Goal: Information Seeking & Learning: Check status

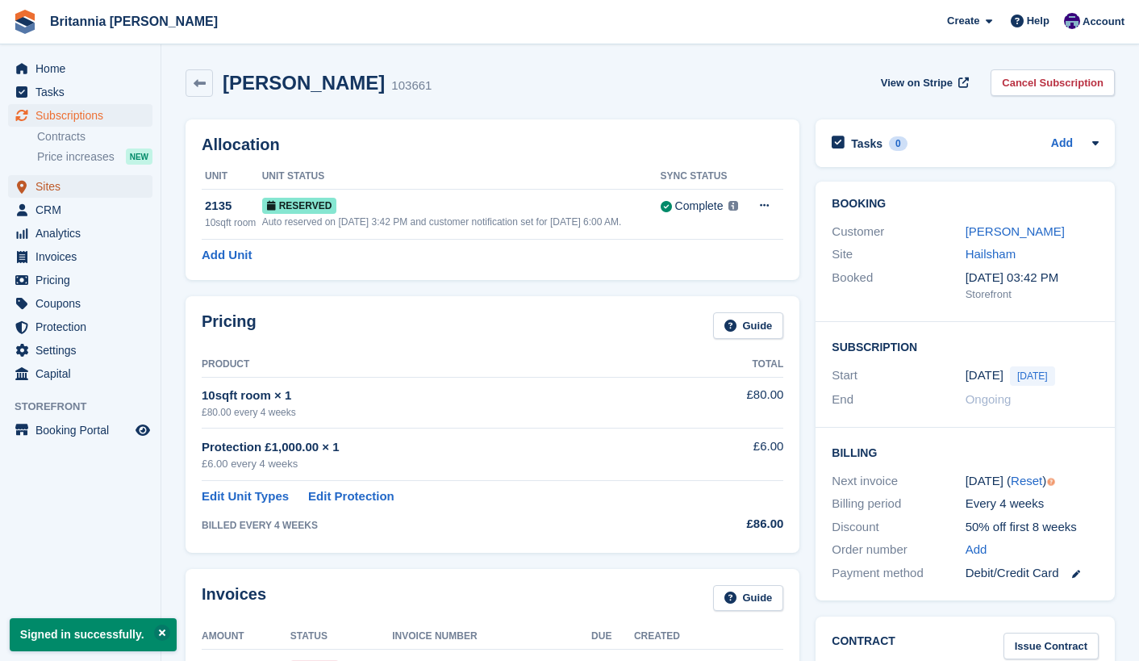
click at [65, 186] on span "Sites" at bounding box center [83, 186] width 97 height 23
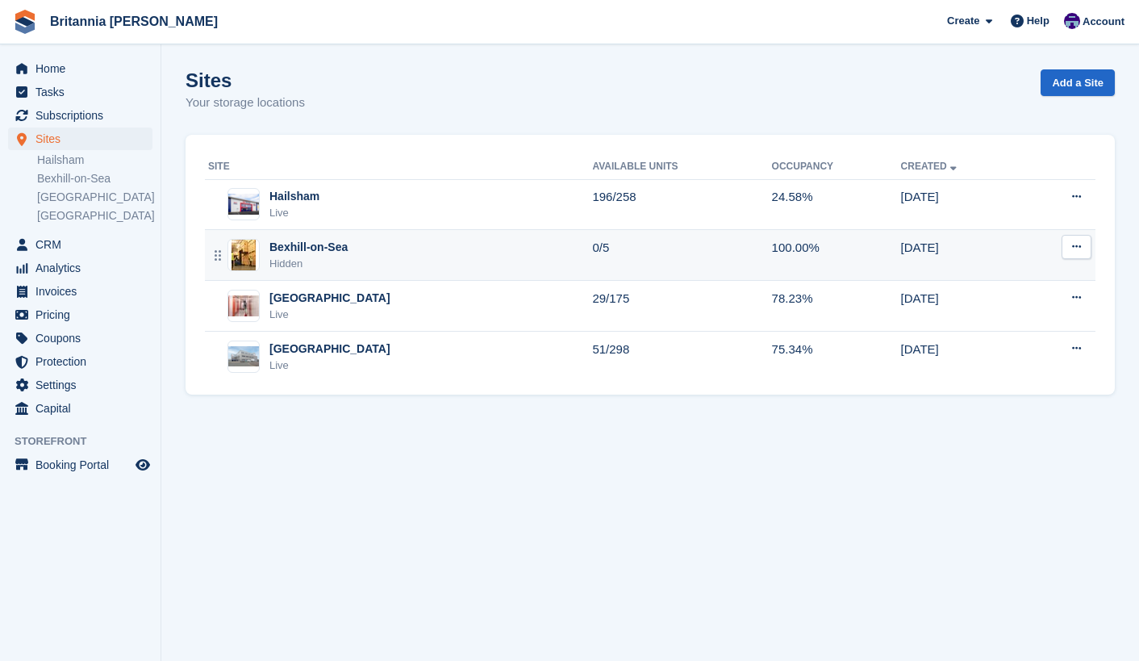
click at [358, 254] on div "Bexhill-on-Sea Hidden" at bounding box center [400, 255] width 384 height 33
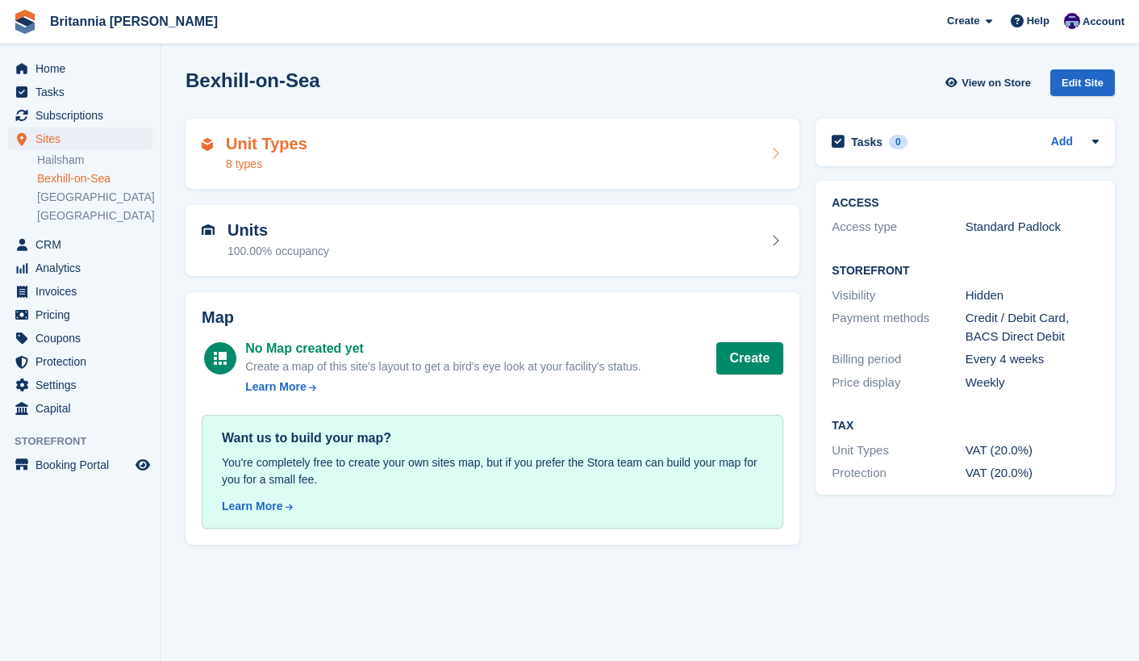
click at [340, 141] on div "Unit Types 8 types" at bounding box center [493, 154] width 582 height 39
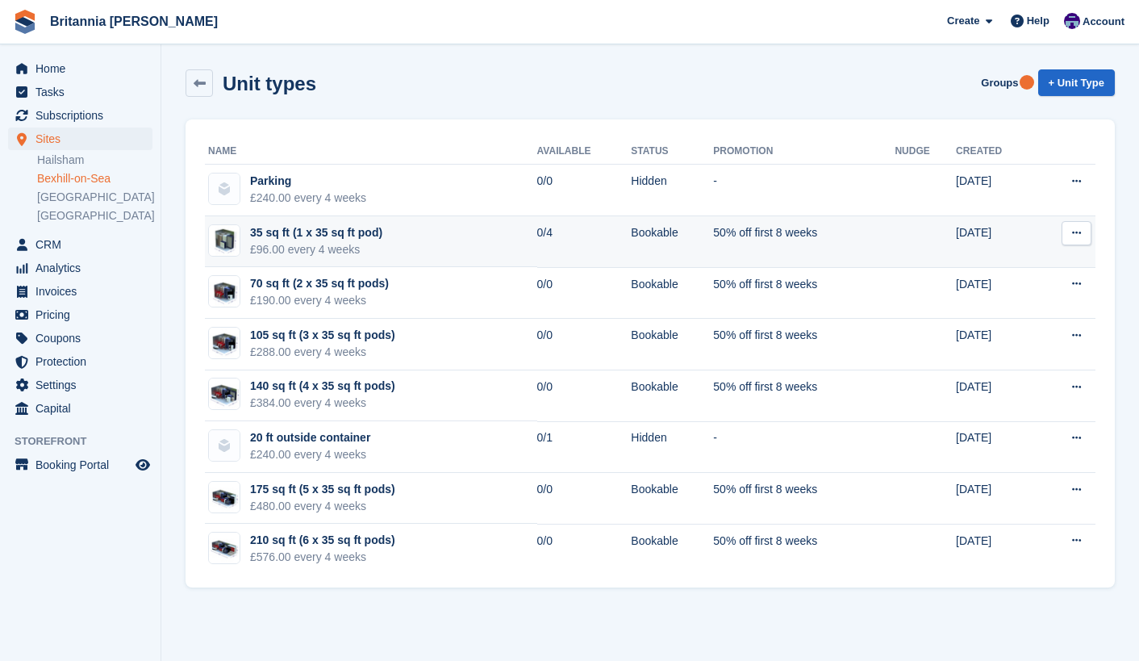
click at [311, 243] on div "£96.00 every 4 weeks" at bounding box center [316, 249] width 132 height 17
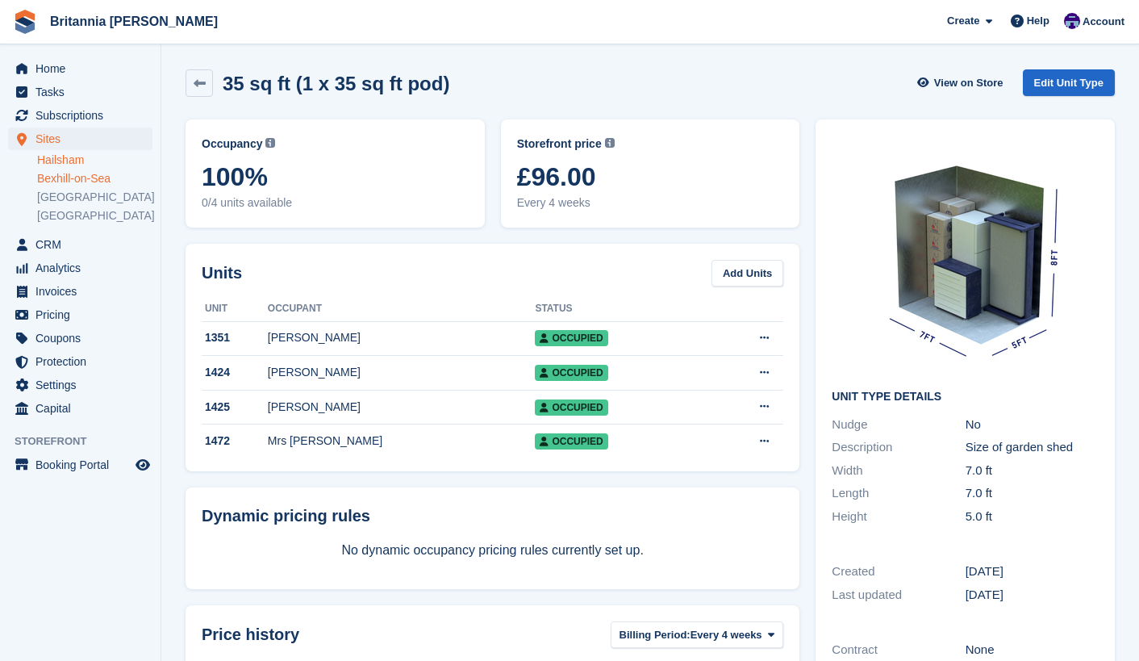
click at [70, 158] on link "Hailsham" at bounding box center [94, 159] width 115 height 15
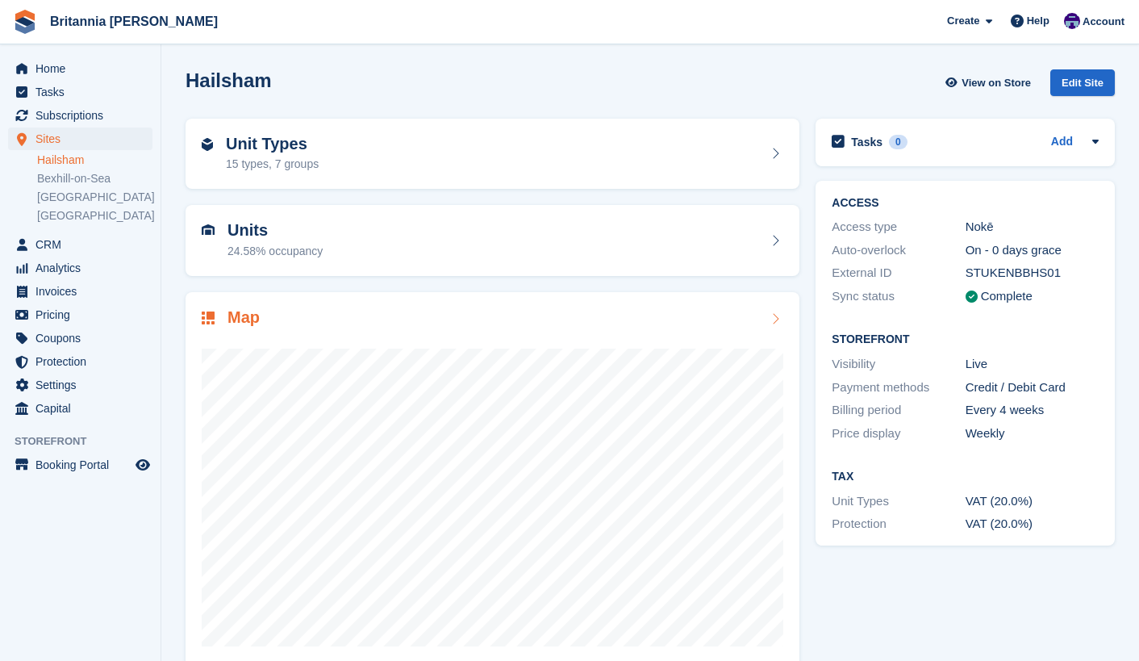
scroll to position [27, 0]
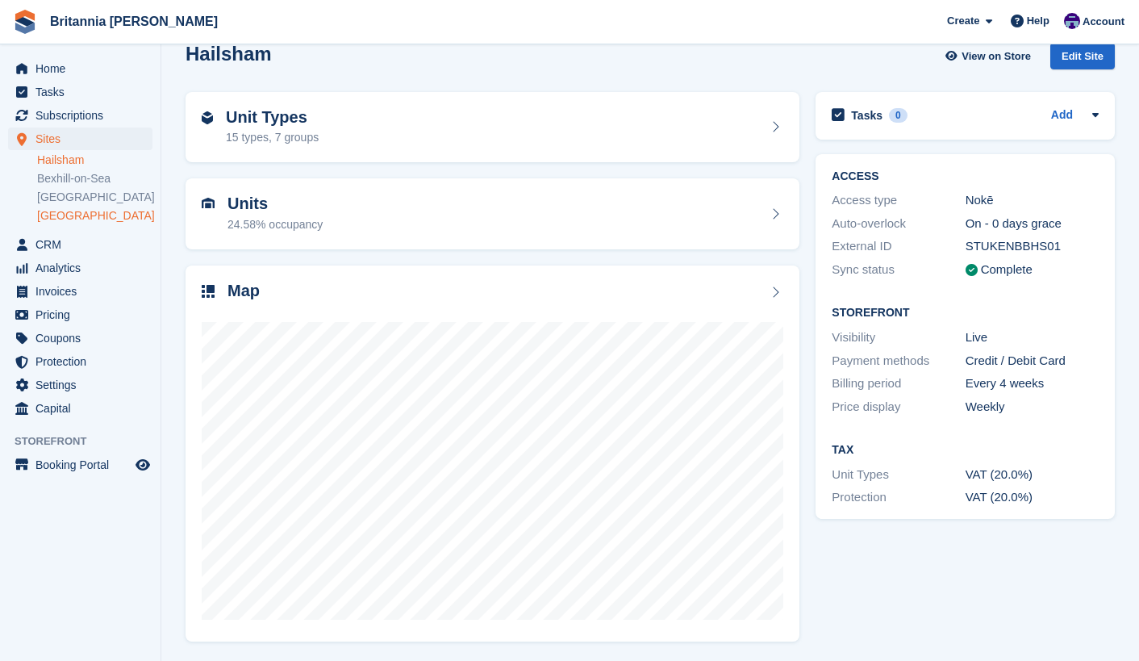
click at [66, 211] on link "[GEOGRAPHIC_DATA]" at bounding box center [94, 215] width 115 height 15
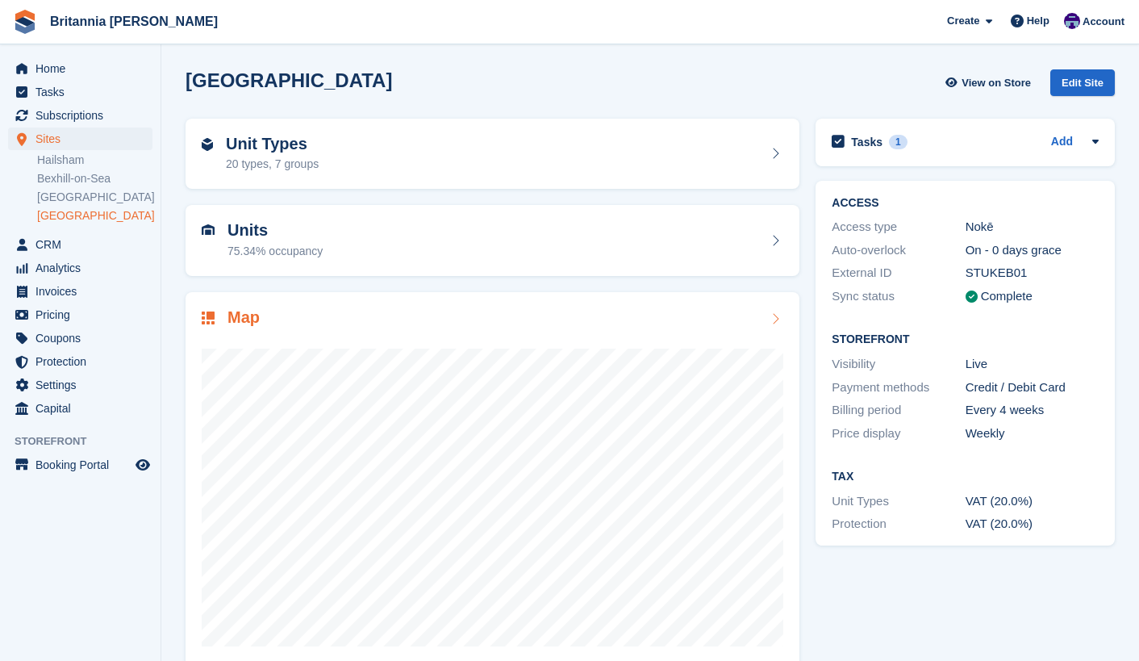
scroll to position [27, 0]
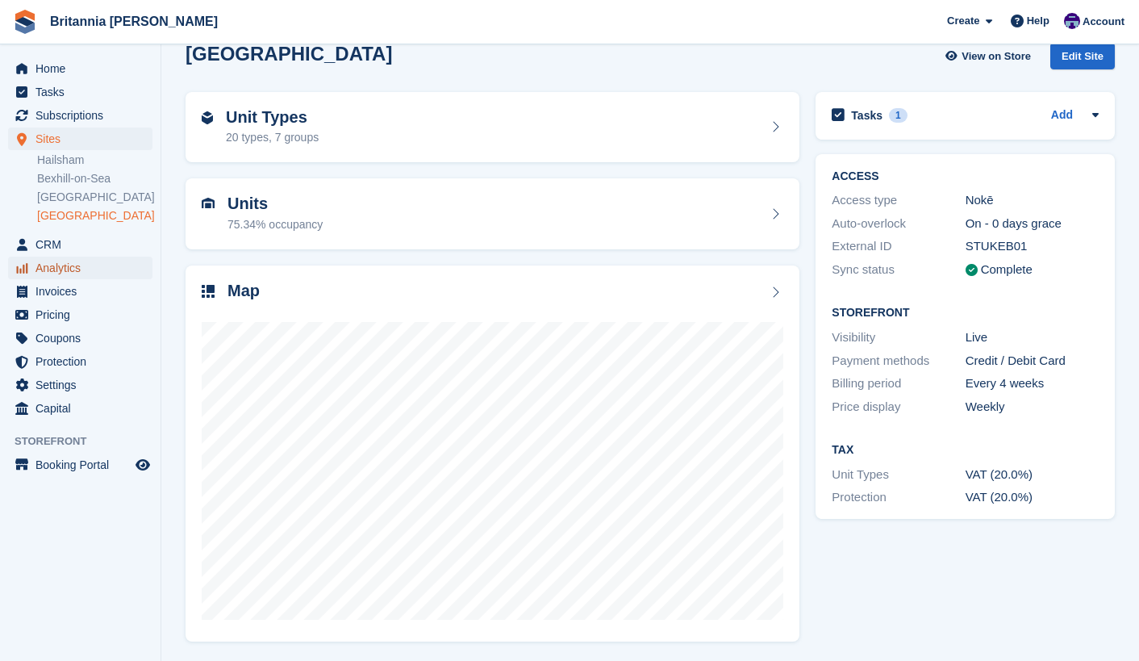
click at [85, 273] on span "Analytics" at bounding box center [83, 267] width 97 height 23
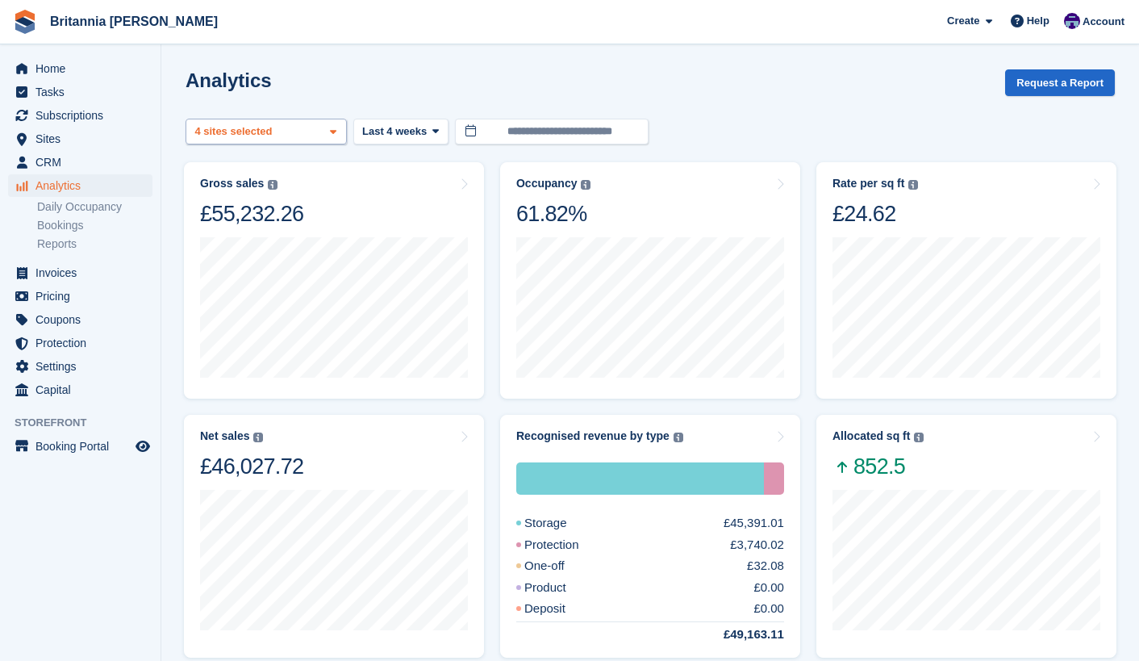
click at [269, 135] on div "4 sites selected" at bounding box center [235, 131] width 86 height 16
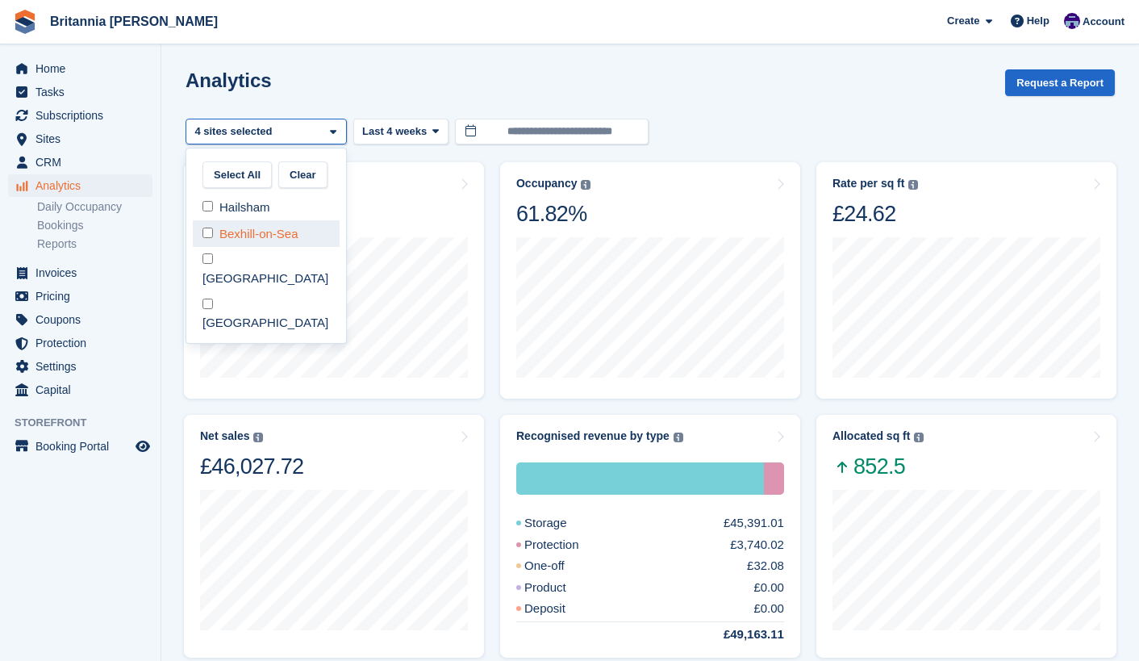
select select "****"
click at [395, 82] on div "Analytics Request a Report" at bounding box center [650, 92] width 929 height 46
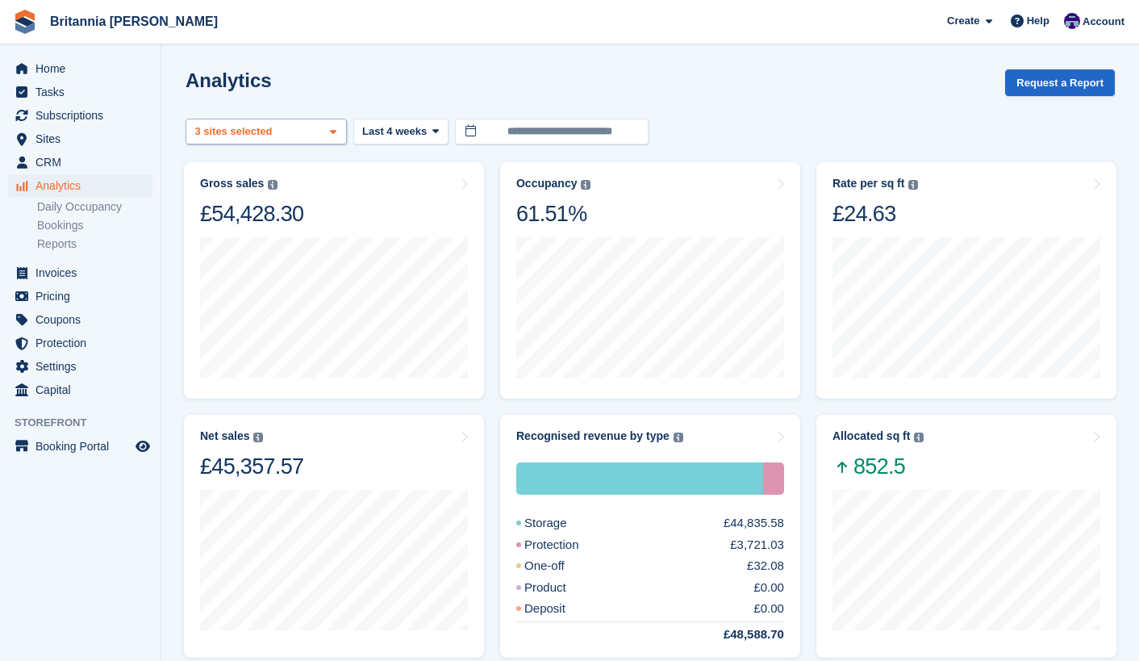
click at [249, 143] on div "Hailsham 2 sites selected 3 sites selected" at bounding box center [266, 132] width 161 height 27
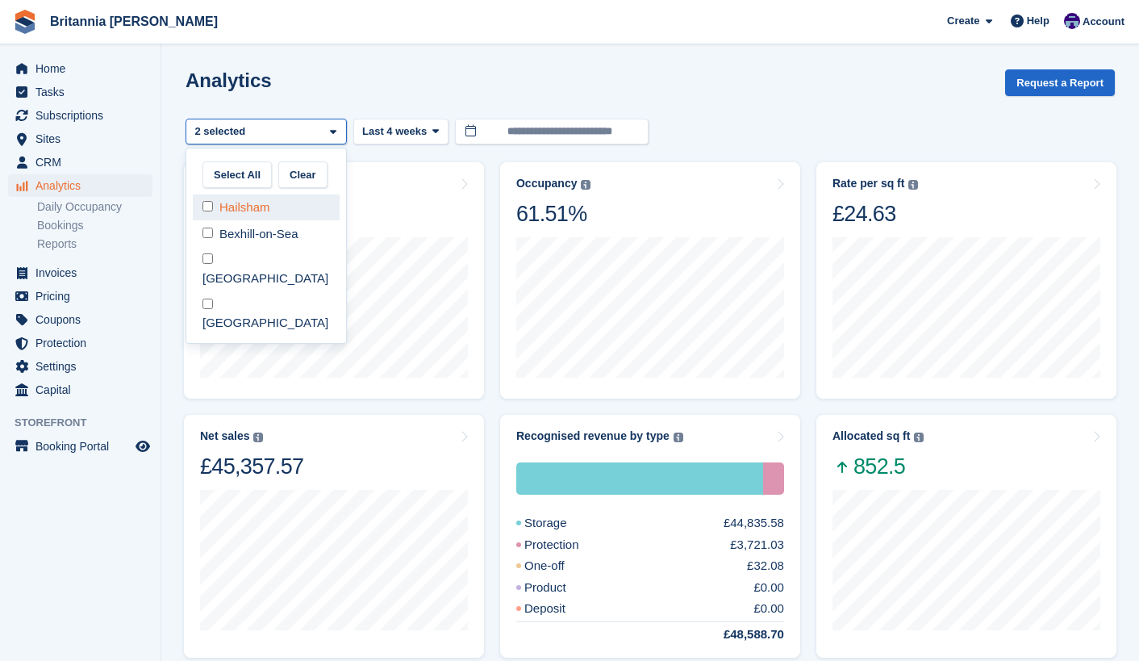
select select "***"
click at [397, 98] on div "Analytics Request a Report" at bounding box center [650, 92] width 929 height 46
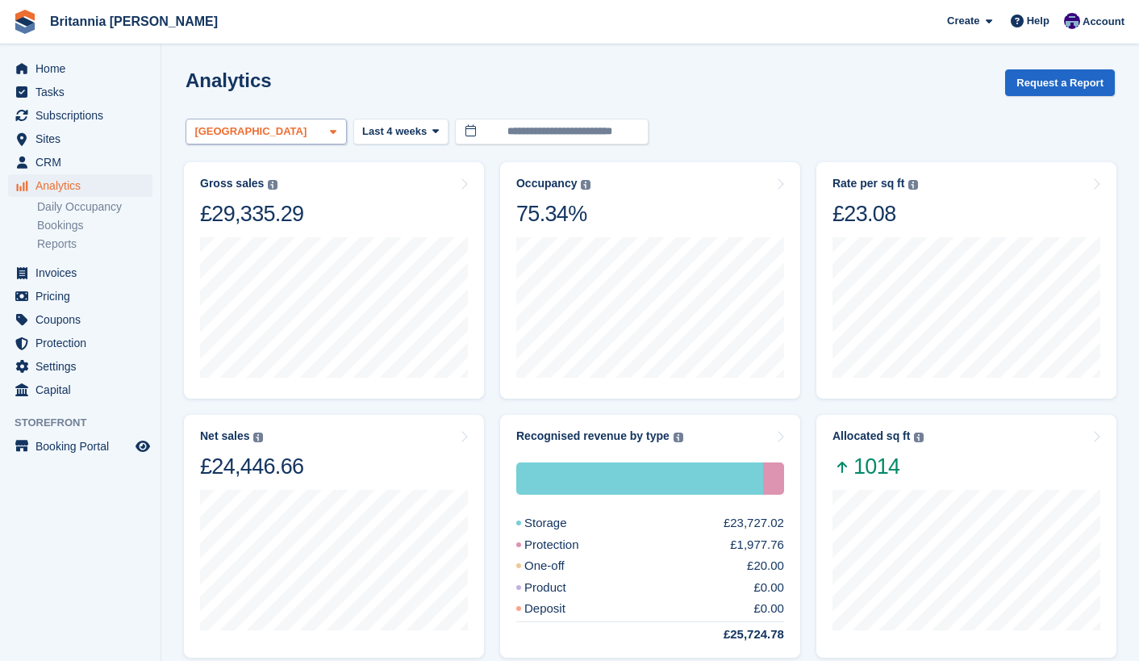
click at [292, 134] on div "[GEOGRAPHIC_DATA]" at bounding box center [266, 132] width 161 height 27
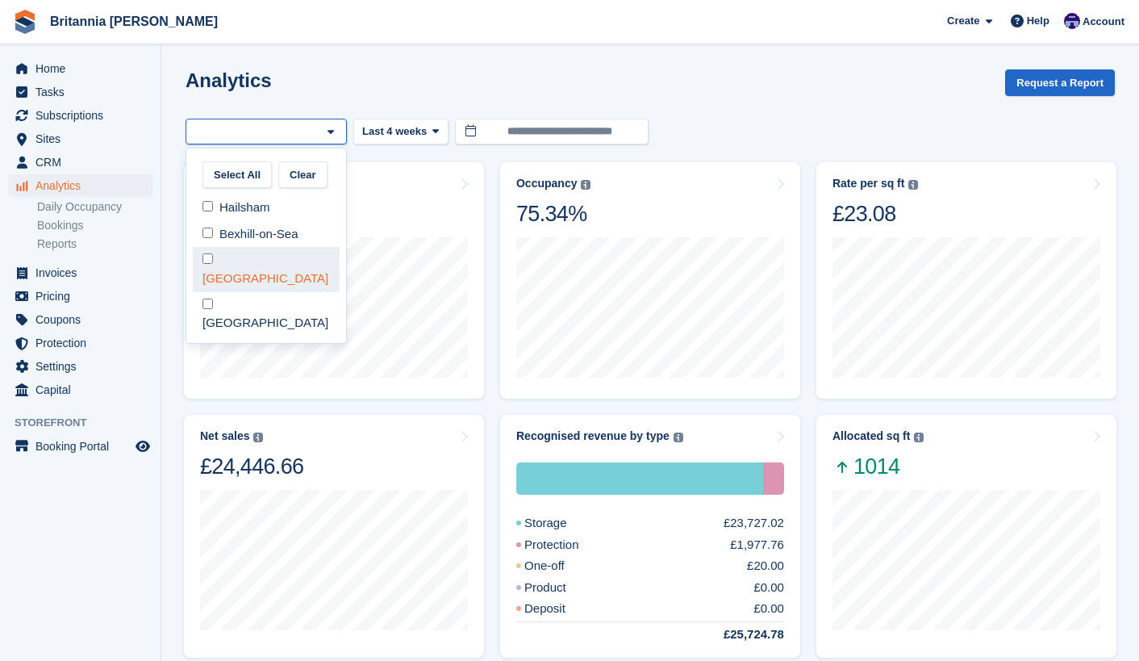
select select "***"
click at [280, 98] on div "Analytics Request a Report" at bounding box center [650, 92] width 929 height 46
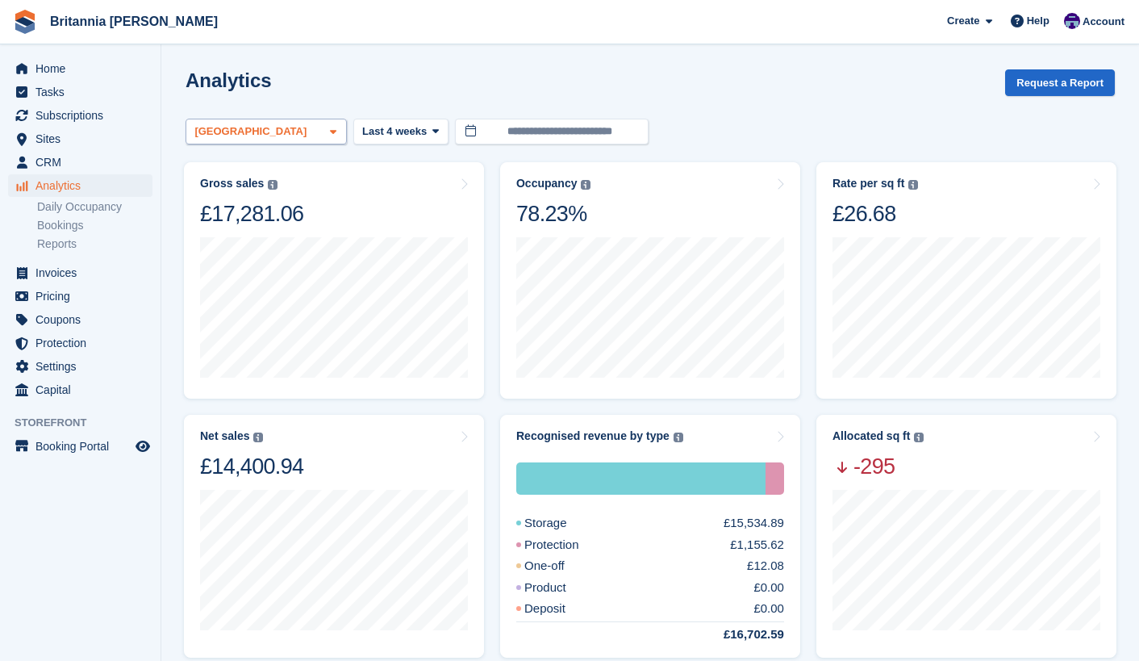
click at [268, 131] on div "[GEOGRAPHIC_DATA]" at bounding box center [266, 132] width 161 height 27
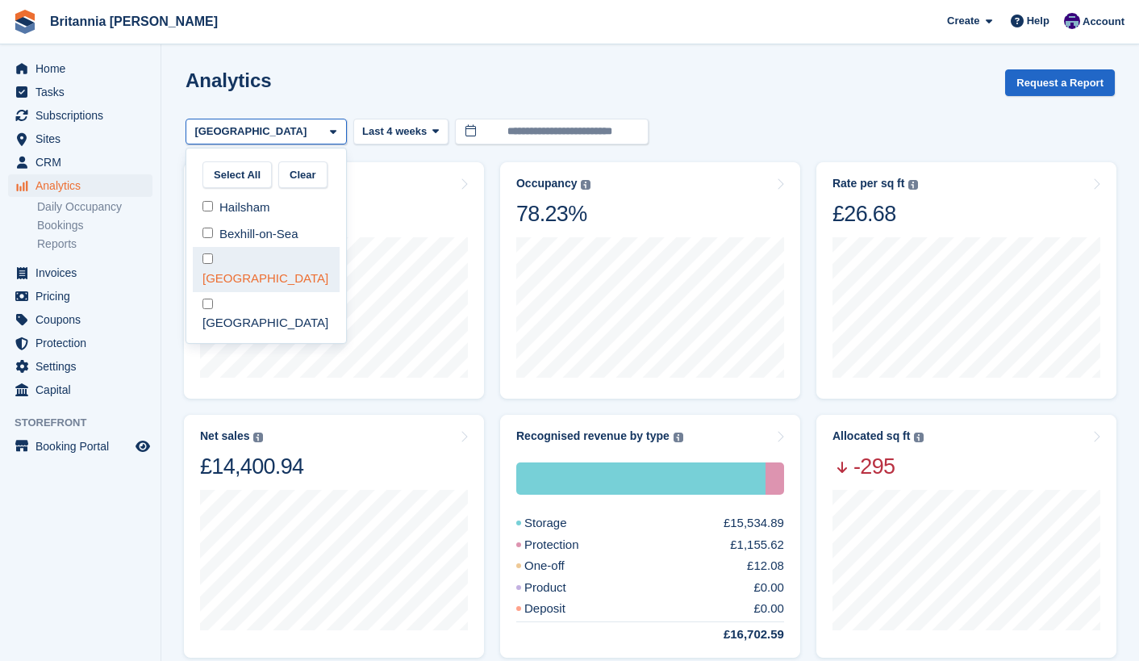
click at [219, 259] on div "[GEOGRAPHIC_DATA]" at bounding box center [266, 269] width 147 height 44
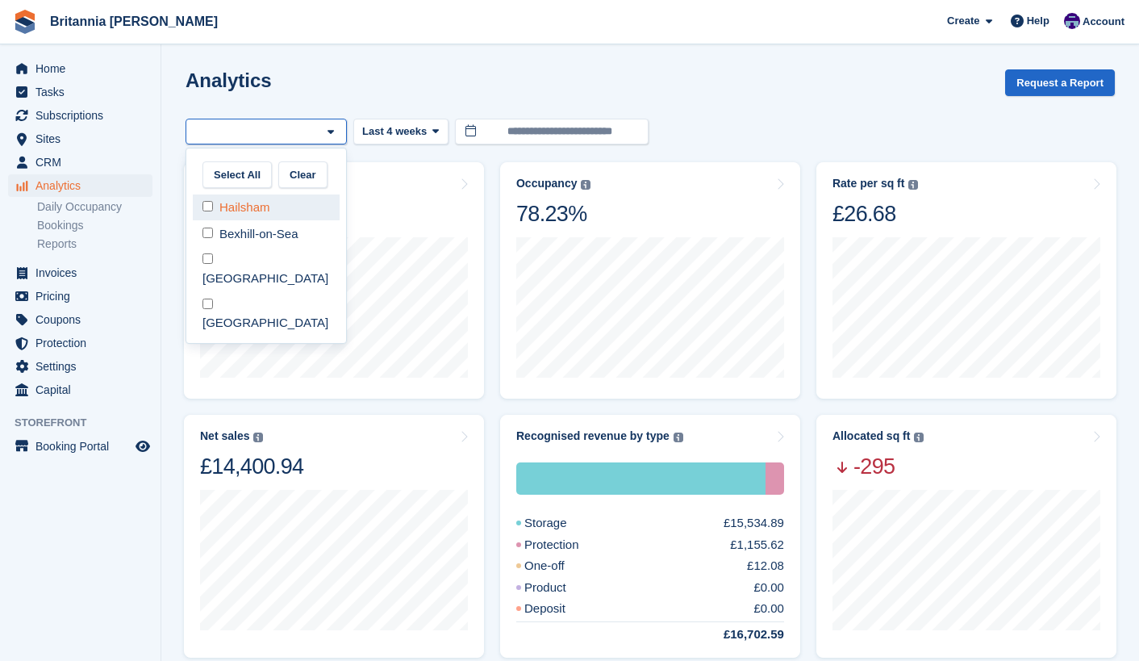
click at [214, 211] on div "Hailsham" at bounding box center [266, 207] width 147 height 27
select select "****"
click at [301, 89] on div "Analytics Request a Report" at bounding box center [650, 92] width 929 height 46
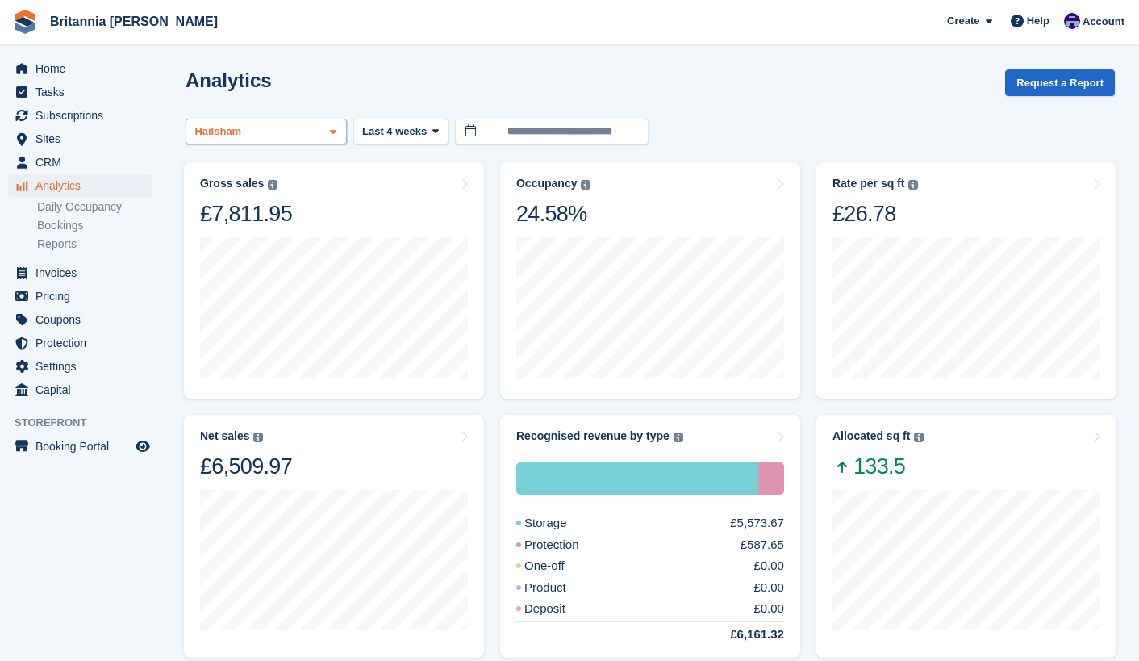
click at [285, 131] on div "Hailsham" at bounding box center [266, 132] width 161 height 27
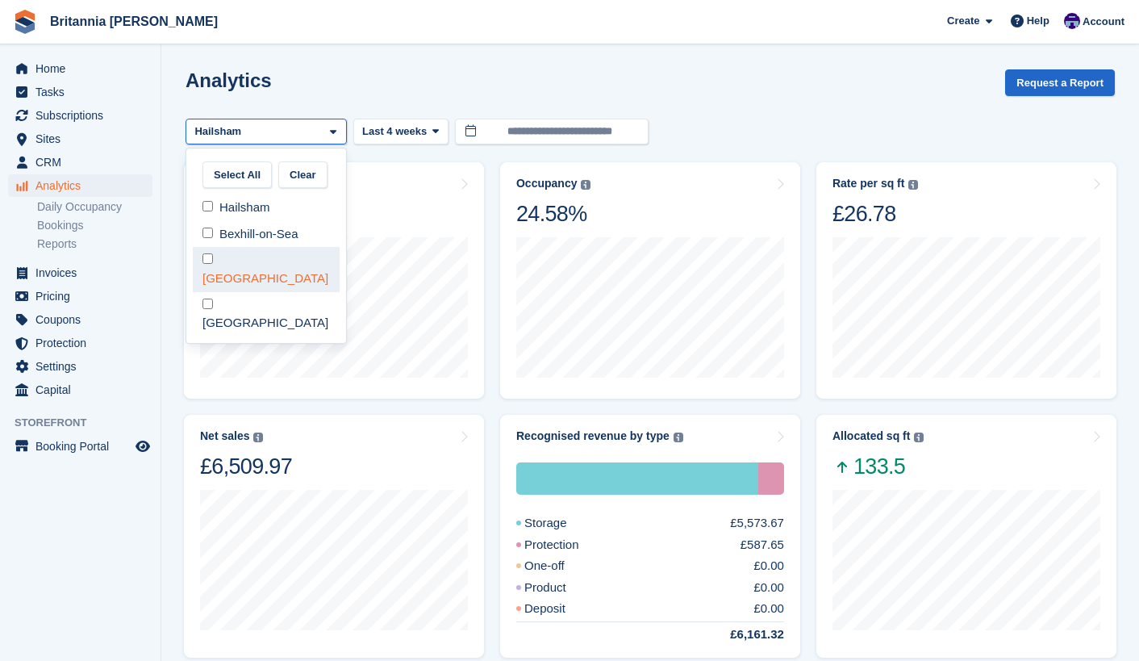
select select "****"
click at [337, 70] on div "Analytics Request a Report" at bounding box center [650, 92] width 929 height 46
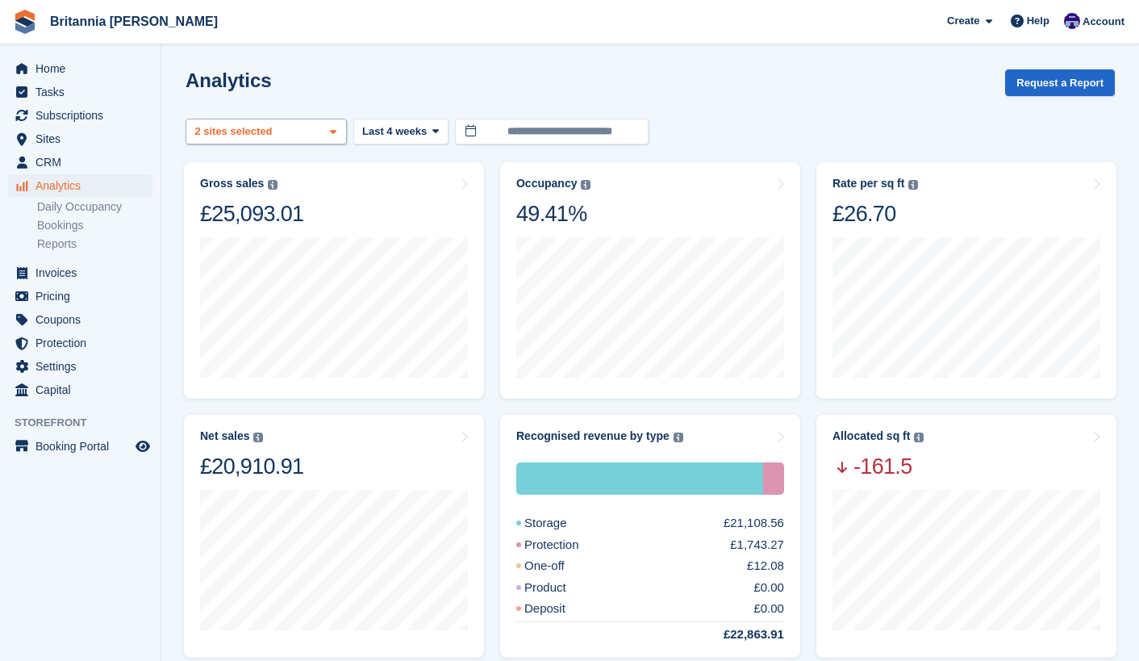
click at [299, 133] on div "Hailsham 2 sites selected" at bounding box center [266, 132] width 161 height 27
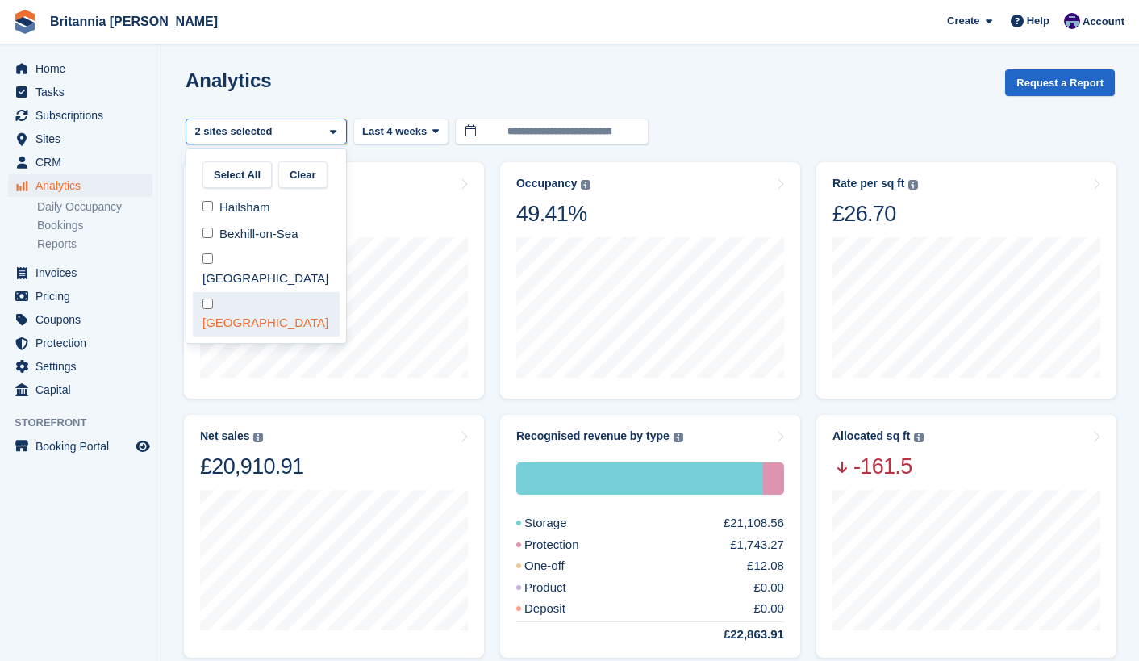
select select "****"
click at [333, 82] on div "Analytics Request a Report" at bounding box center [650, 92] width 929 height 46
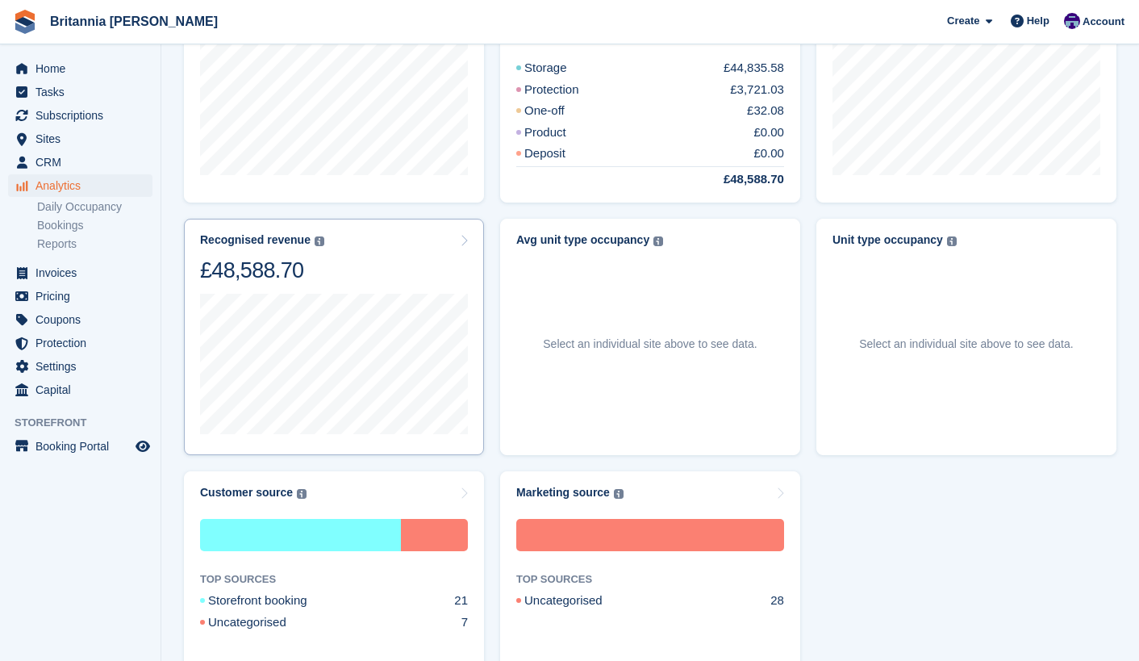
scroll to position [477, 0]
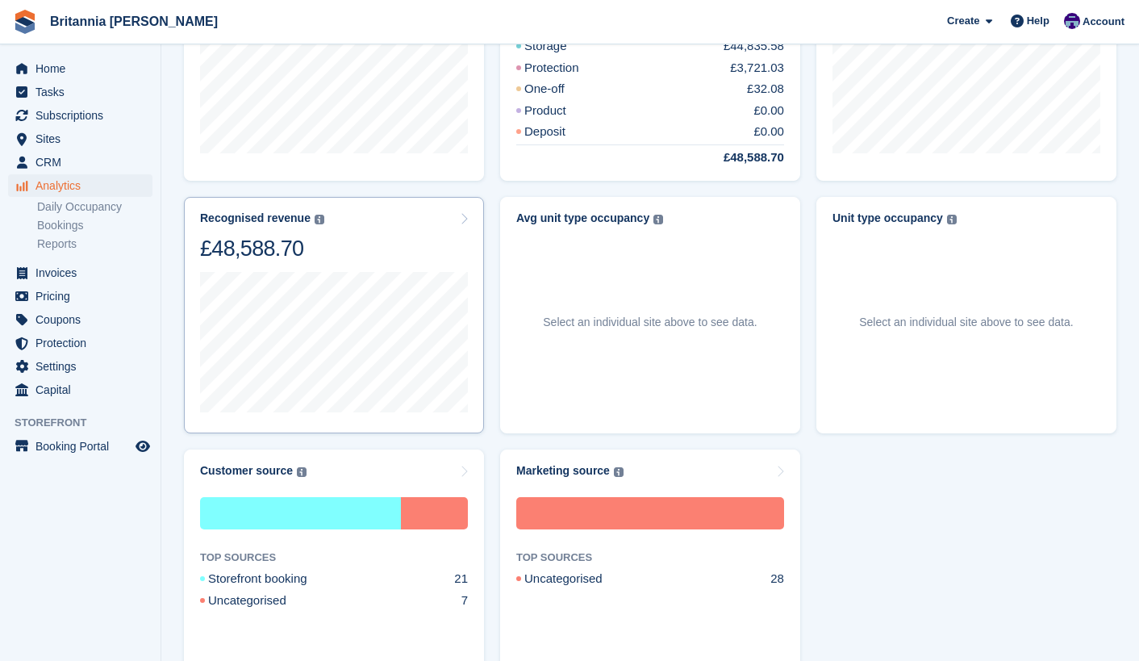
click at [358, 235] on div "Recognised revenue The sum of all finalised invoices, after discount and exclud…" at bounding box center [334, 236] width 268 height 51
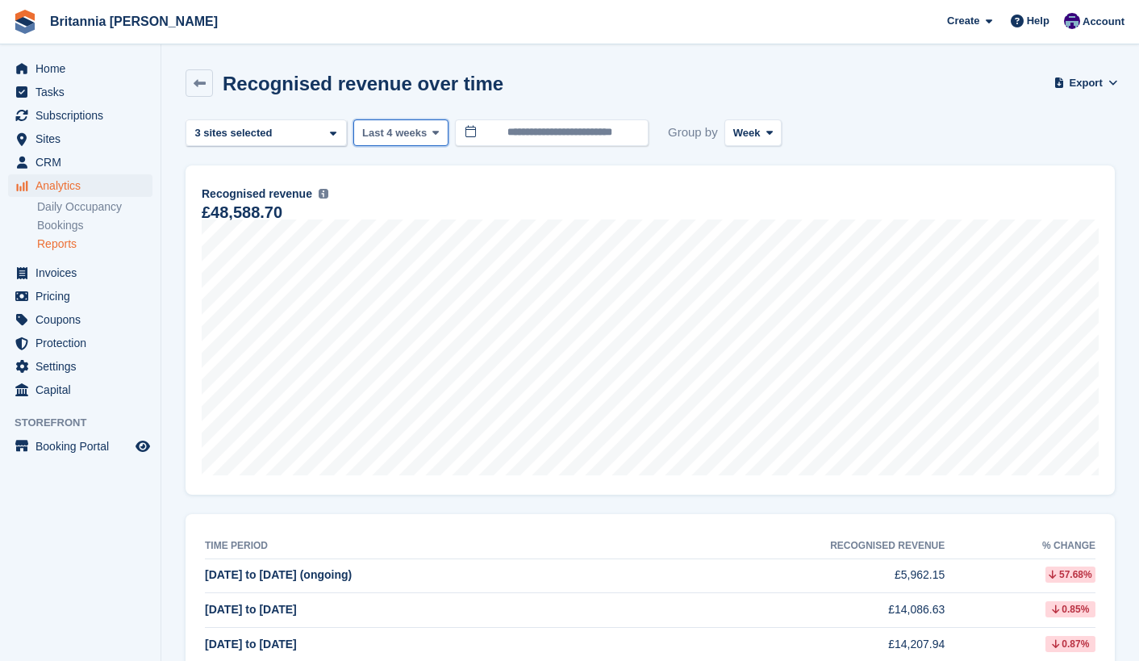
click at [432, 130] on icon at bounding box center [435, 132] width 6 height 10
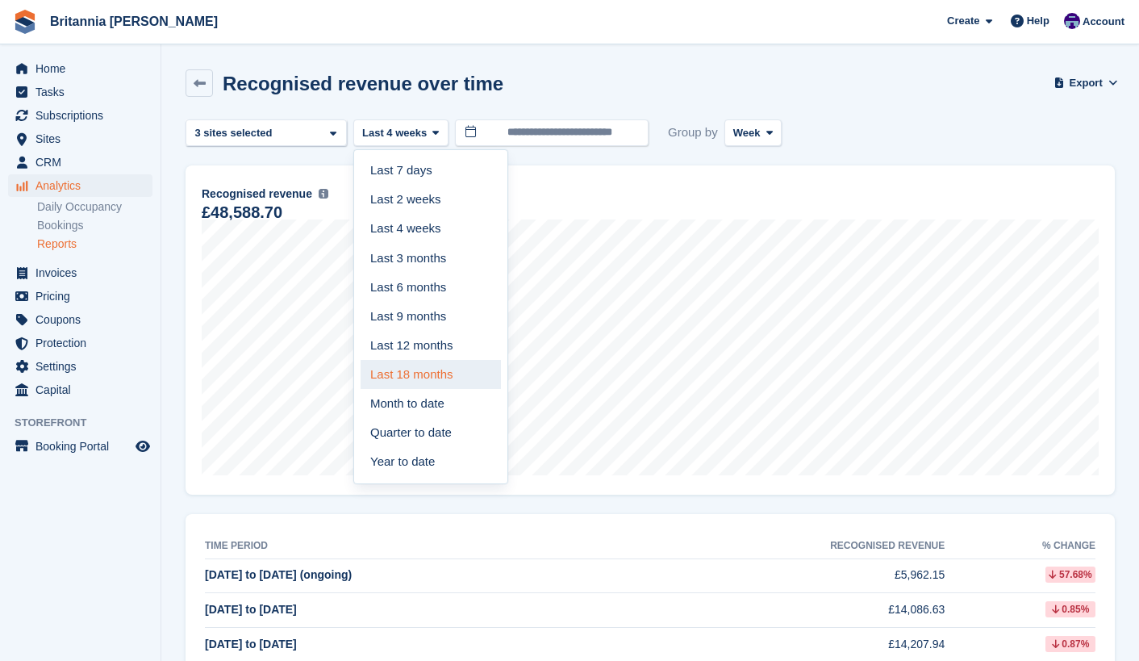
click at [426, 381] on link "Last 18 months" at bounding box center [431, 374] width 140 height 29
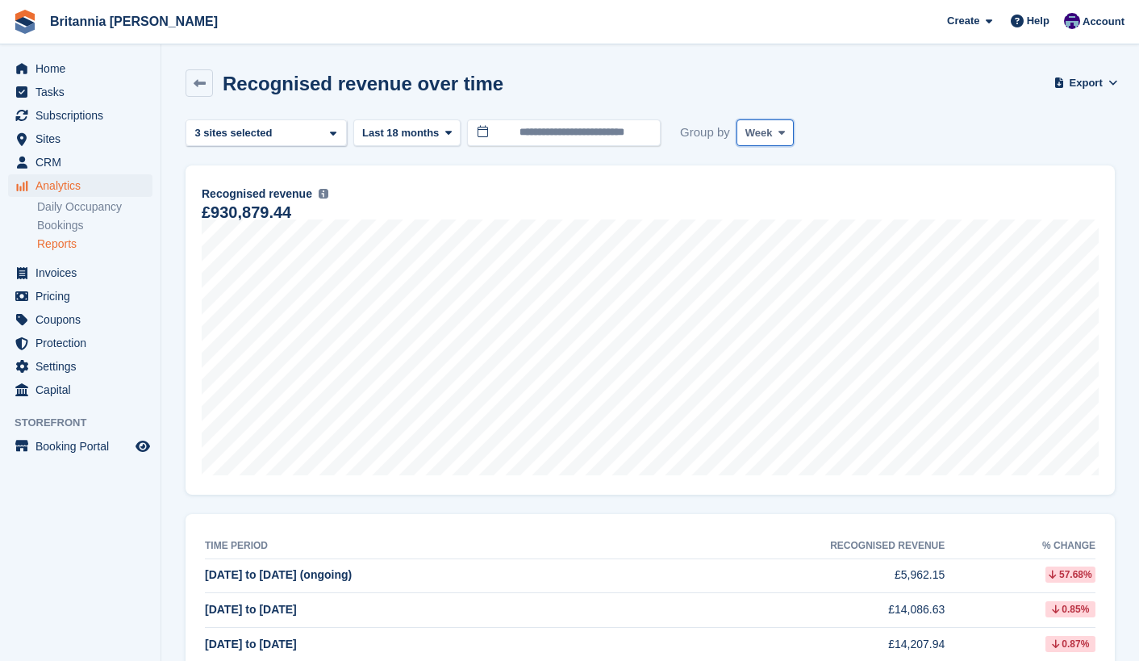
click at [758, 128] on span "Week" at bounding box center [758, 133] width 27 height 16
click at [767, 233] on link "Month" at bounding box center [814, 229] width 140 height 29
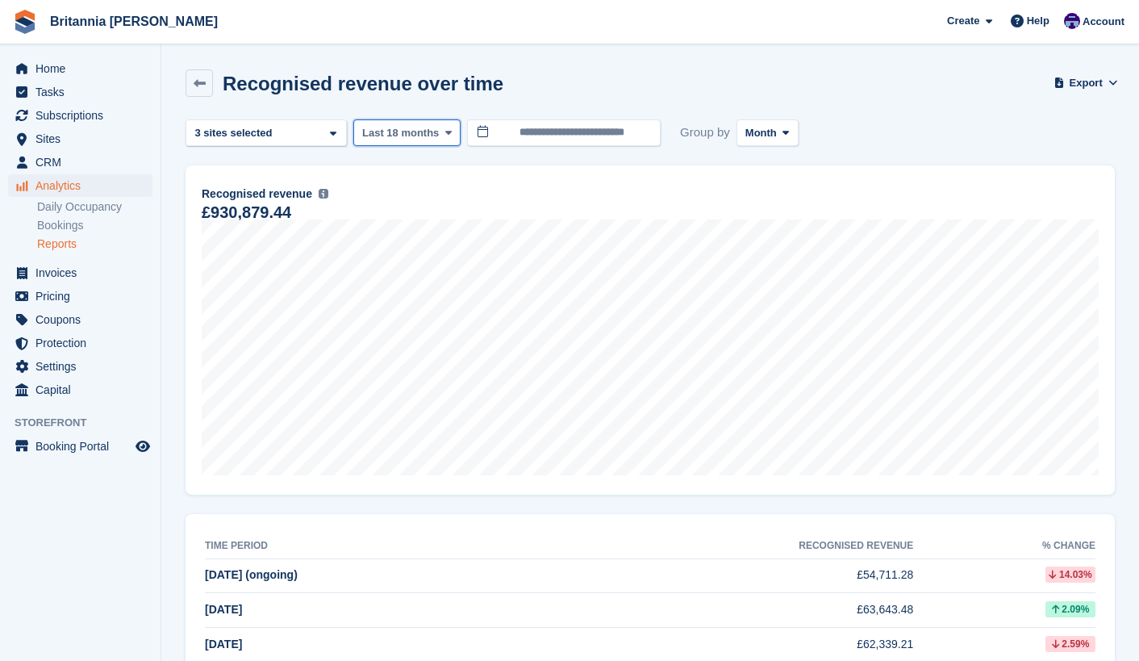
click at [390, 138] on span "Last 18 months" at bounding box center [400, 133] width 77 height 16
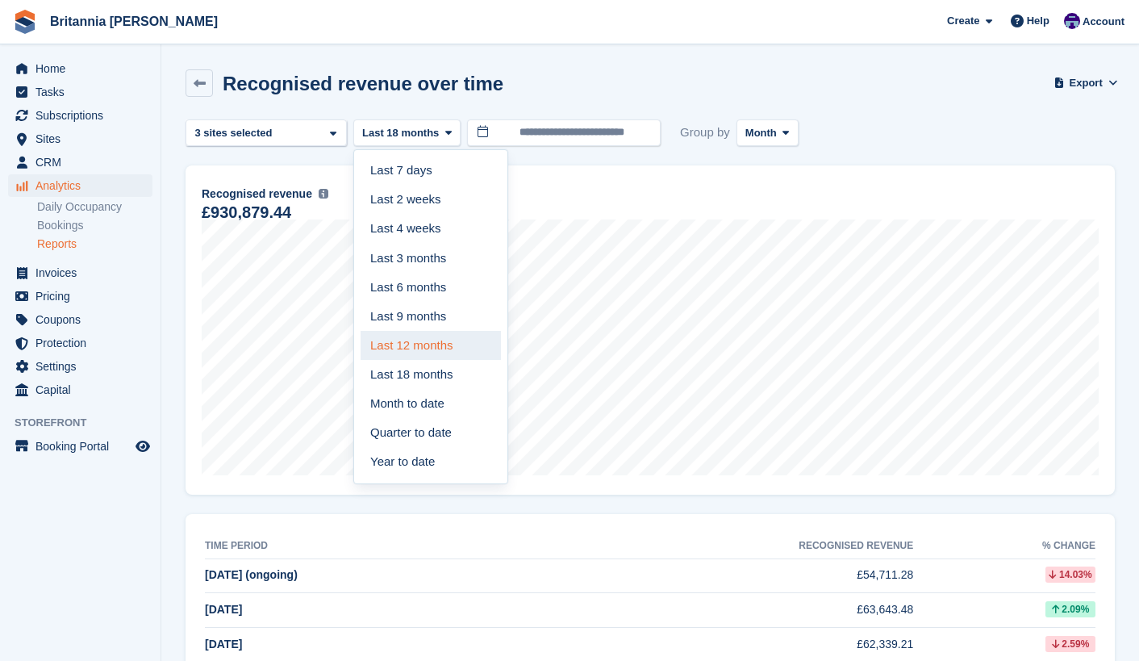
click at [423, 342] on link "Last 12 months" at bounding box center [431, 345] width 140 height 29
